Goal: Information Seeking & Learning: Learn about a topic

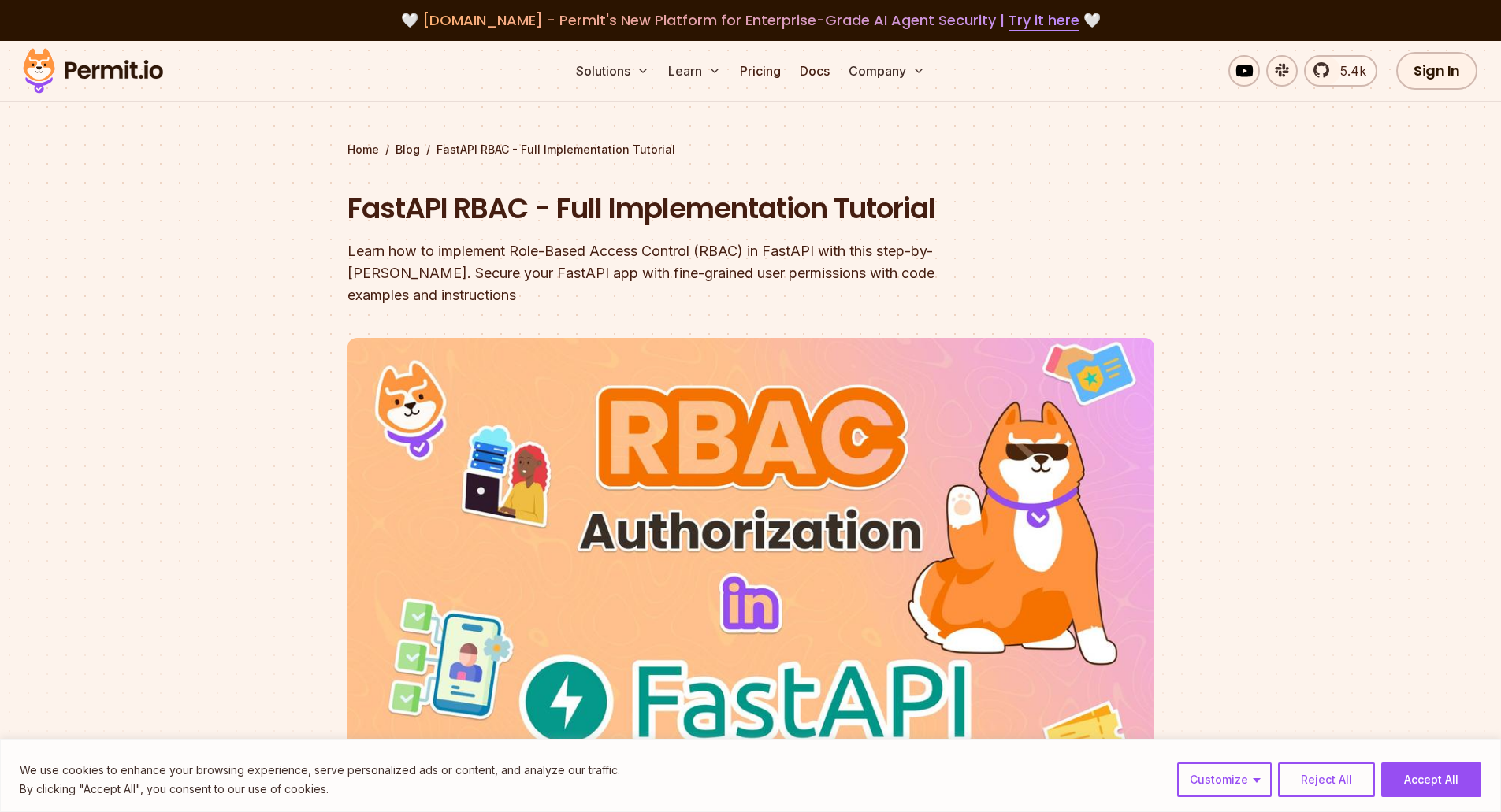
click at [644, 254] on div "Learn how to implement Role-Based Access Control (RBAC) in FastAPI with this st…" at bounding box center [650, 274] width 605 height 66
click at [646, 254] on div "Learn how to implement Role-Based Access Control (RBAC) in FastAPI with this st…" at bounding box center [650, 274] width 605 height 66
click at [652, 278] on div "Learn how to implement Role-Based Access Control (RBAC) in FastAPI with this st…" at bounding box center [650, 274] width 605 height 66
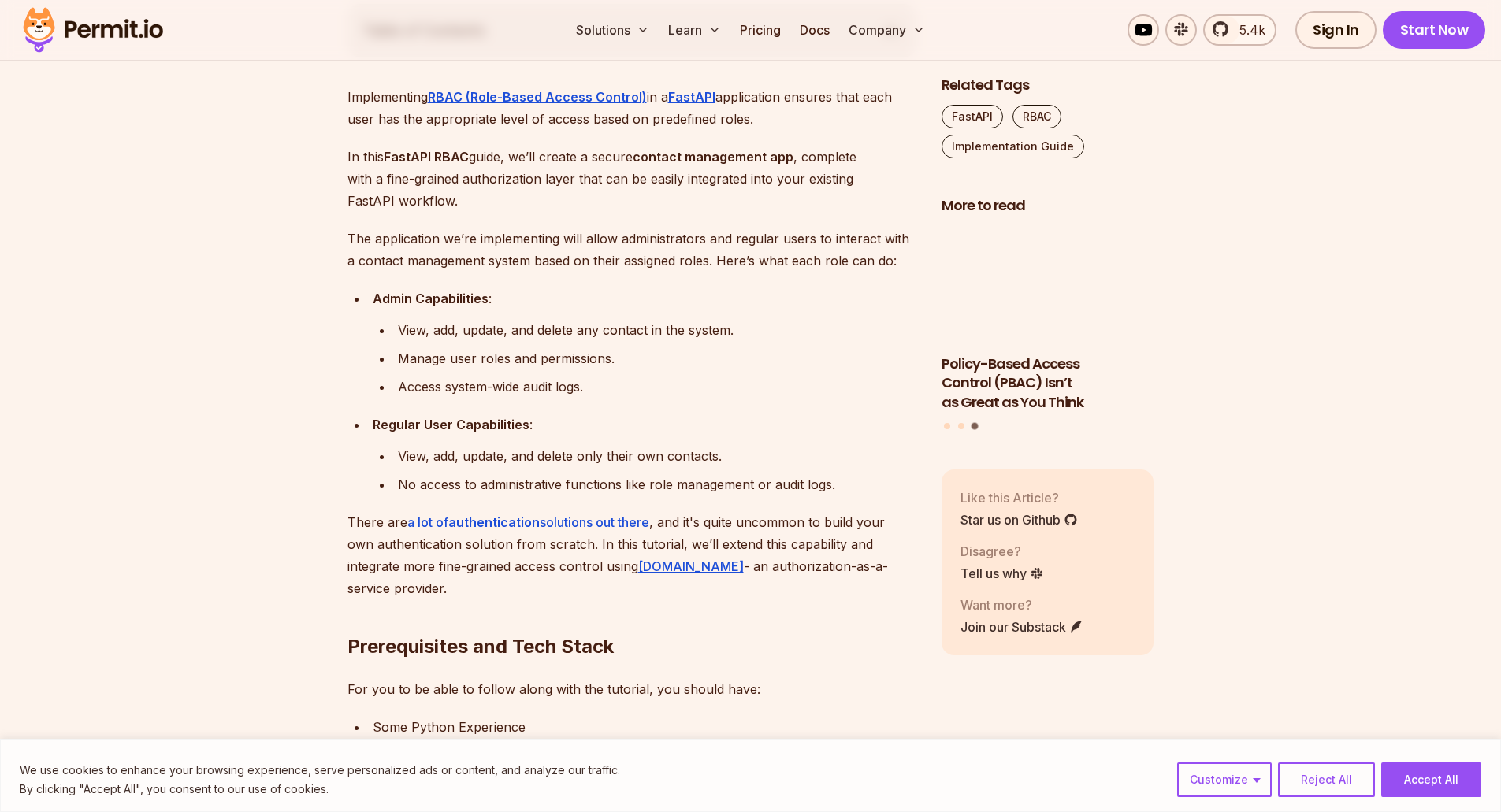
scroll to position [946, 0]
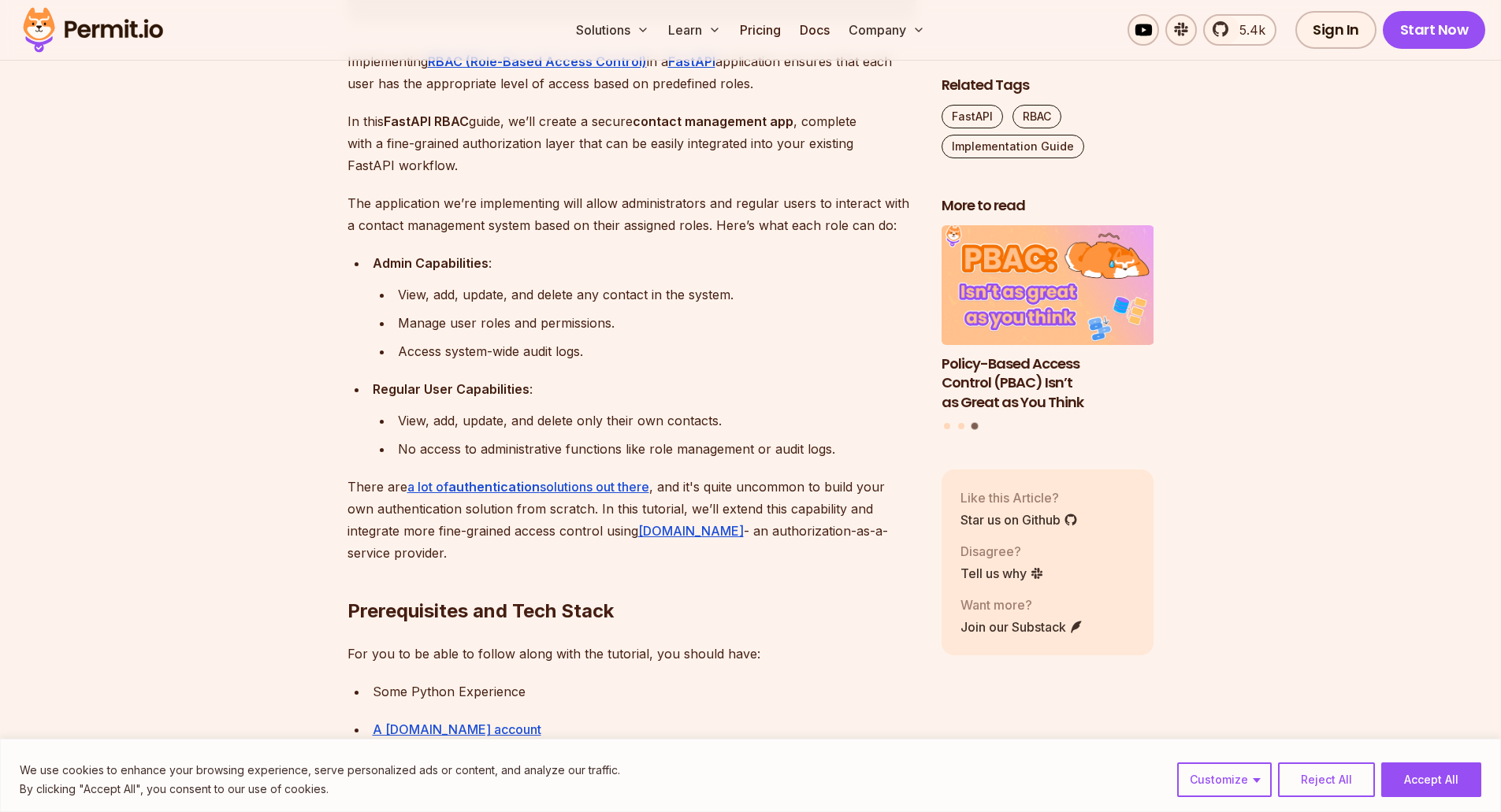
click at [717, 337] on ul "View, add, update, and delete any contact in the system. Manage user roles and …" at bounding box center [644, 323] width 543 height 79
click at [603, 292] on div "View, add, update, and delete any contact in the system." at bounding box center [657, 294] width 518 height 22
click at [748, 319] on div "Manage user roles and permissions." at bounding box center [657, 323] width 518 height 22
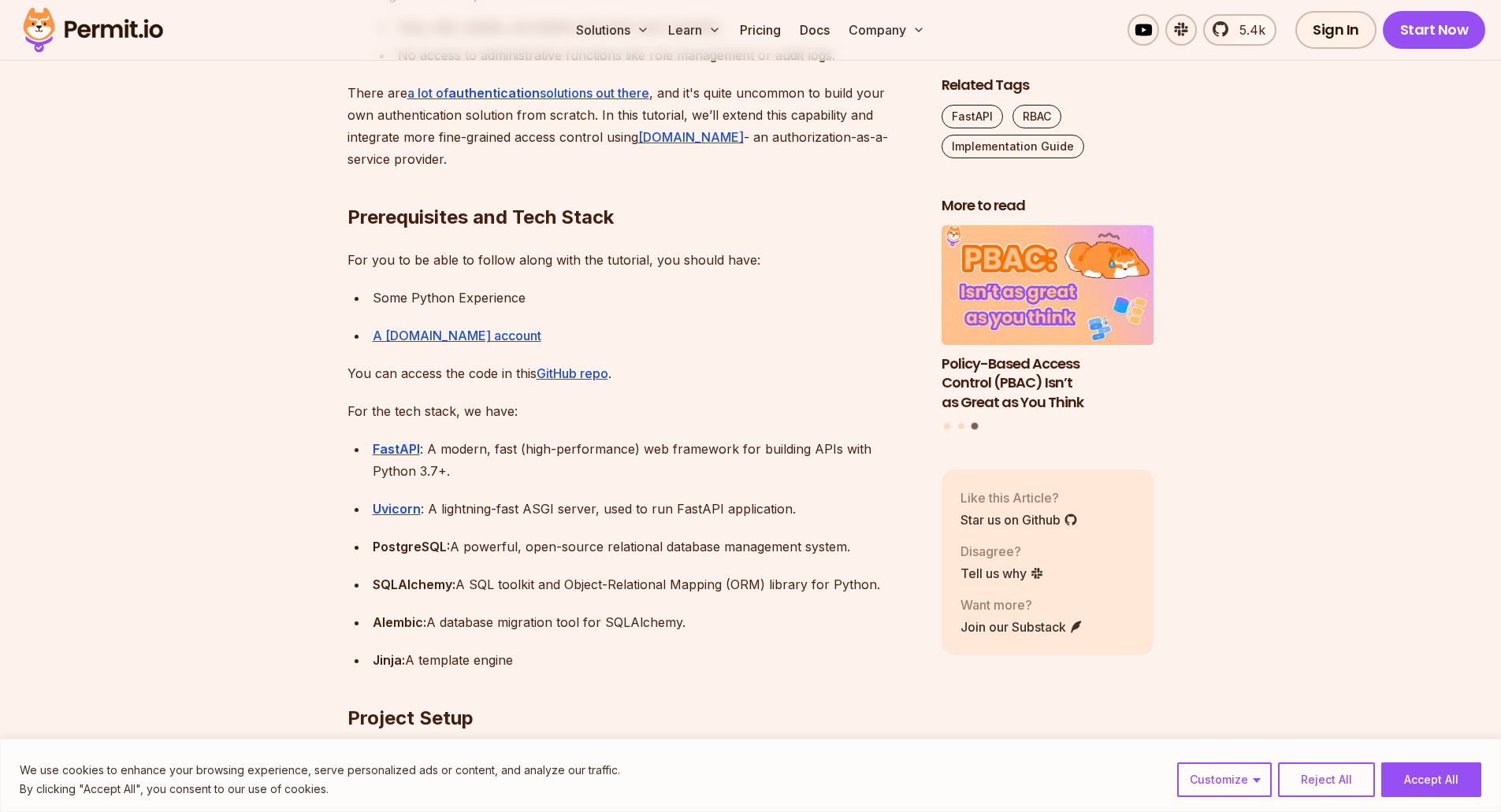
click at [770, 315] on ul "Some Python Experience A [DOMAIN_NAME] account" at bounding box center [632, 316] width 569 height 60
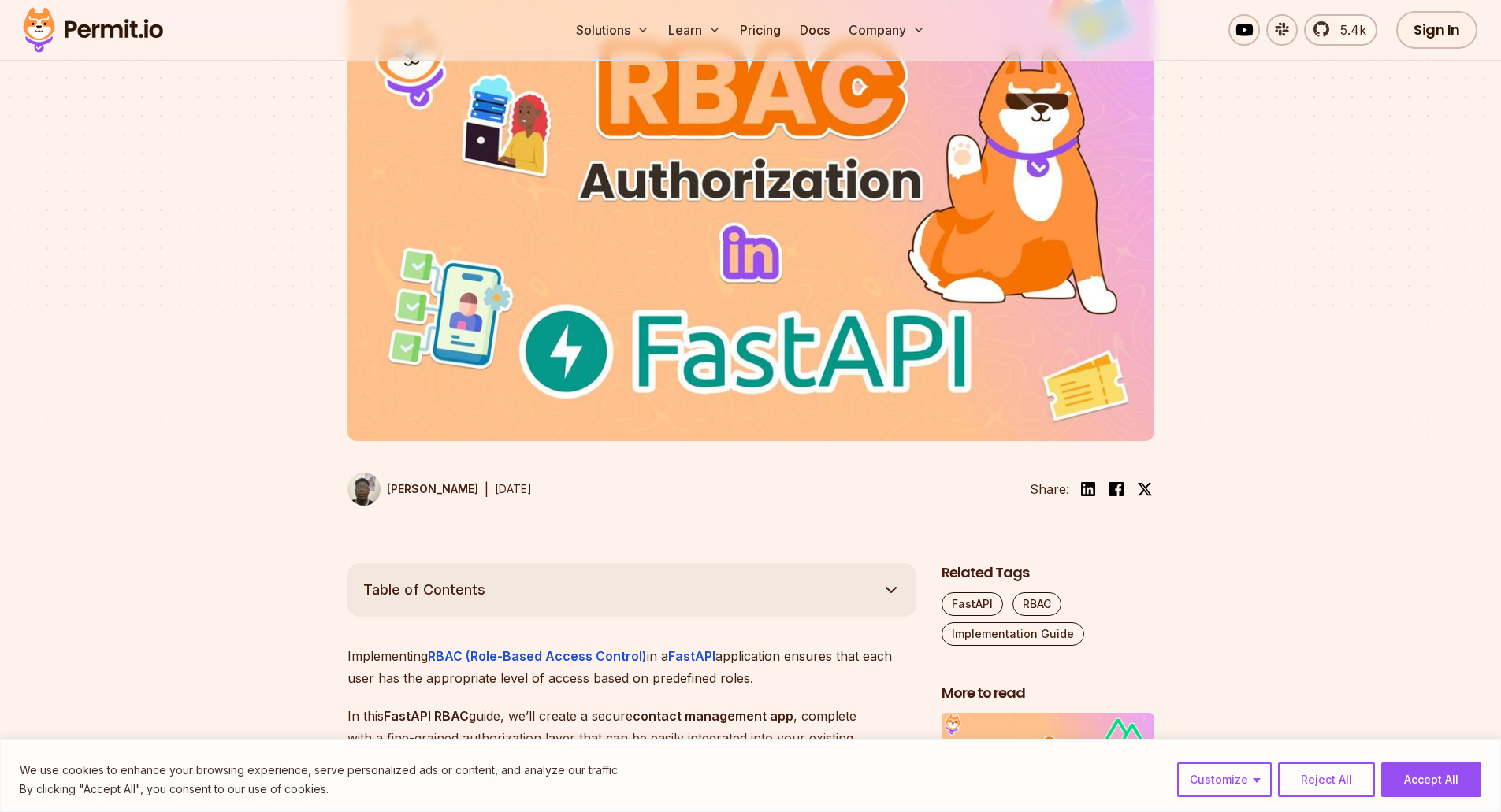
scroll to position [709, 0]
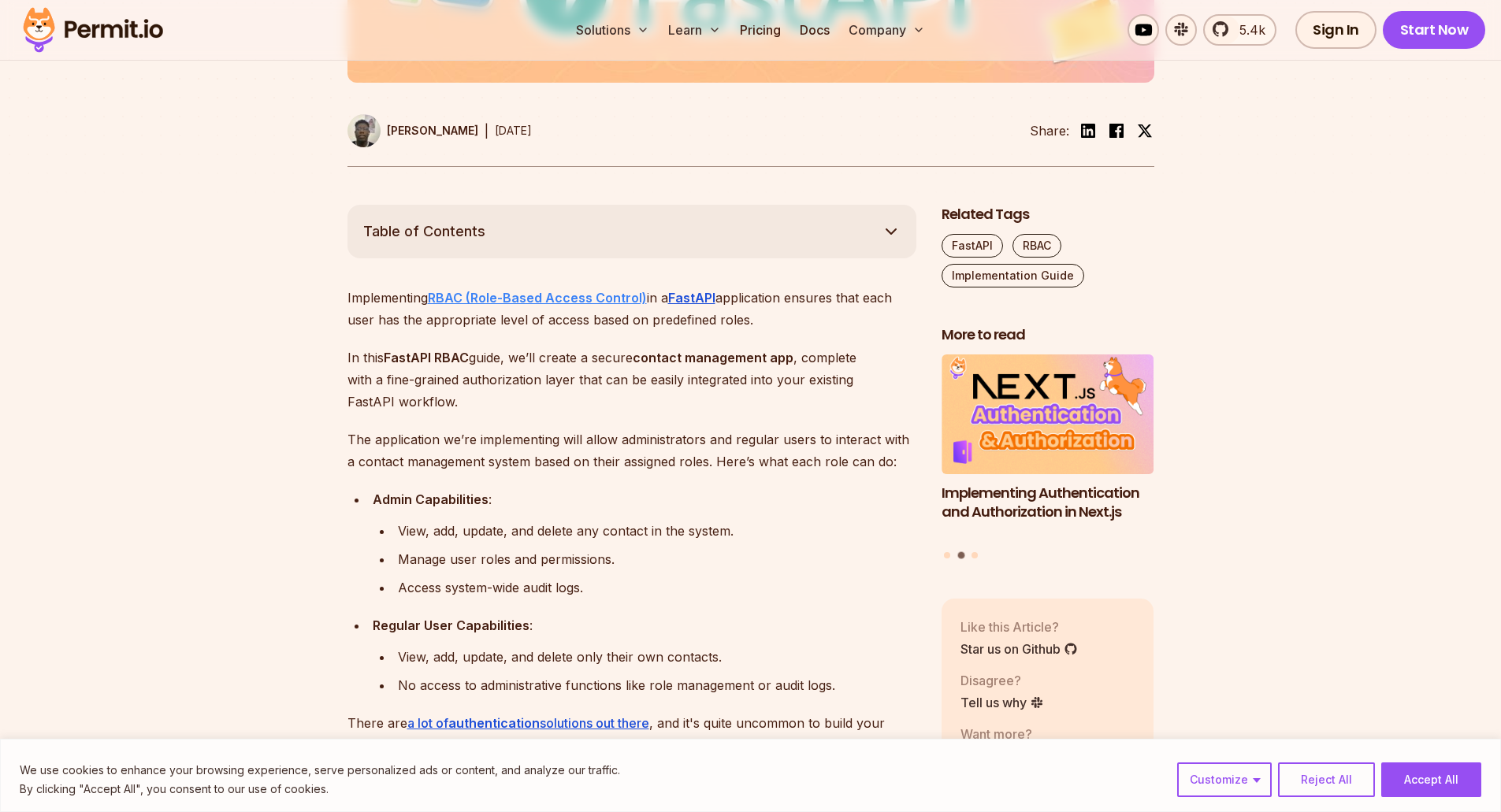
click at [551, 296] on strong "RBAC (Role-Based Access Control)" at bounding box center [537, 298] width 219 height 16
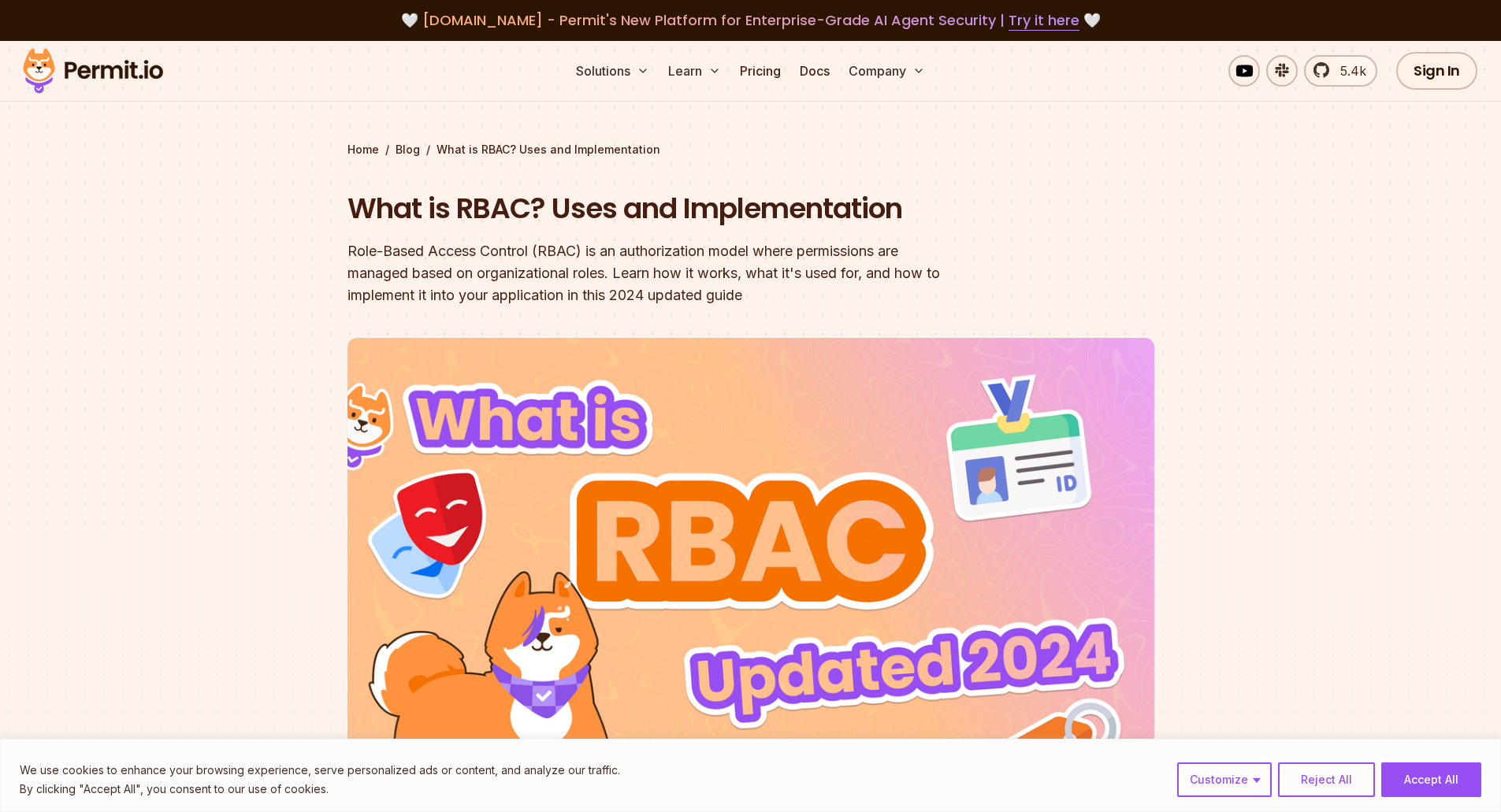
click at [722, 208] on h1 "What is RBAC? Uses and Implementation" at bounding box center [650, 208] width 605 height 39
